Goal: Obtain resource: Obtain resource

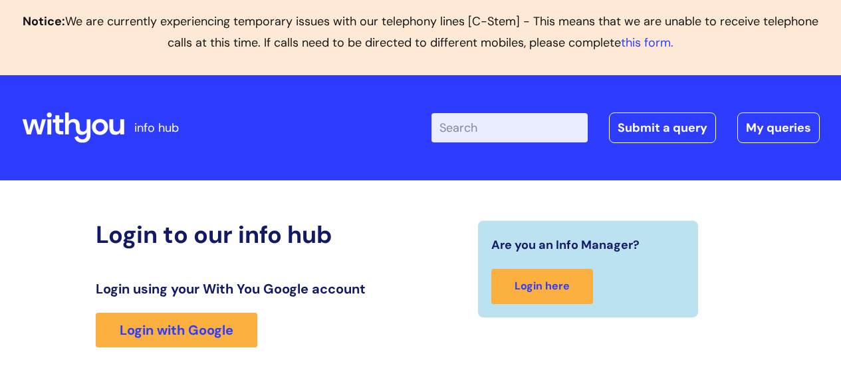
scroll to position [275, 0]
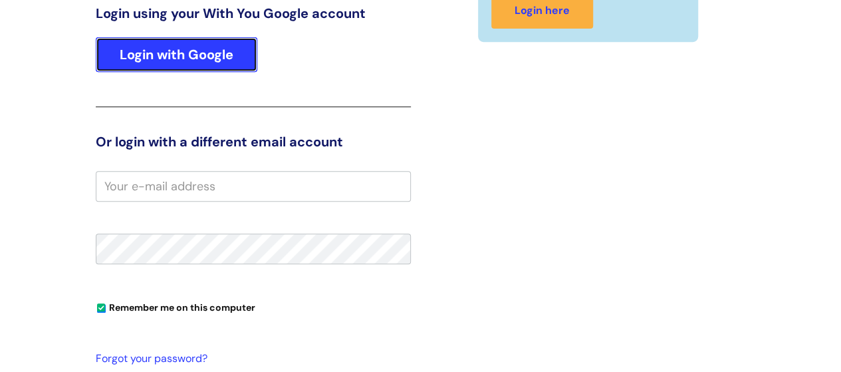
click at [207, 59] on link "Login with Google" at bounding box center [176, 54] width 161 height 35
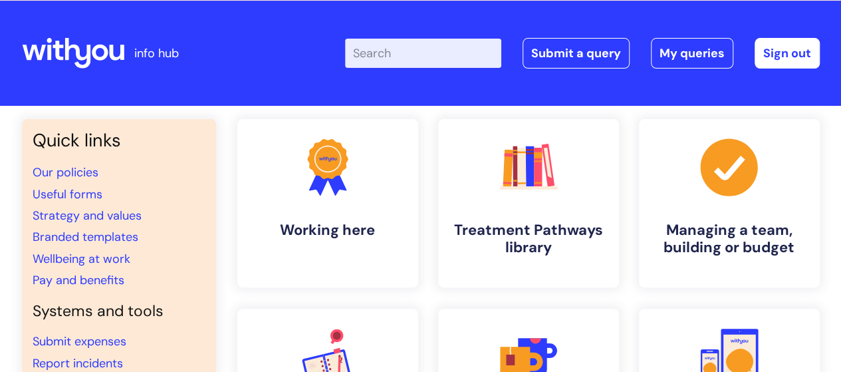
scroll to position [76, 0]
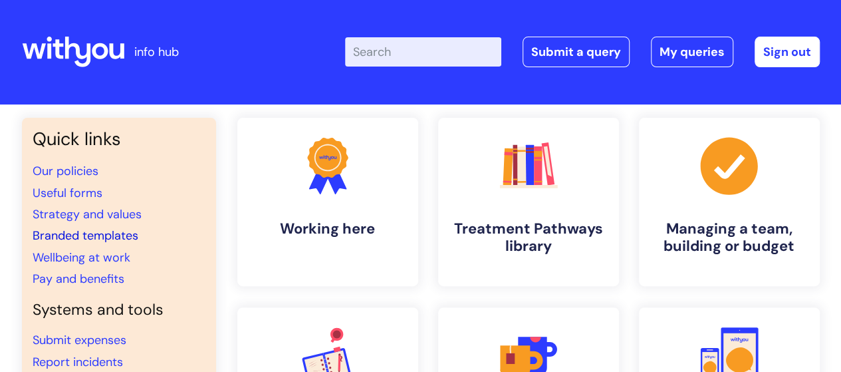
click at [122, 239] on link "Branded templates" at bounding box center [86, 235] width 106 height 16
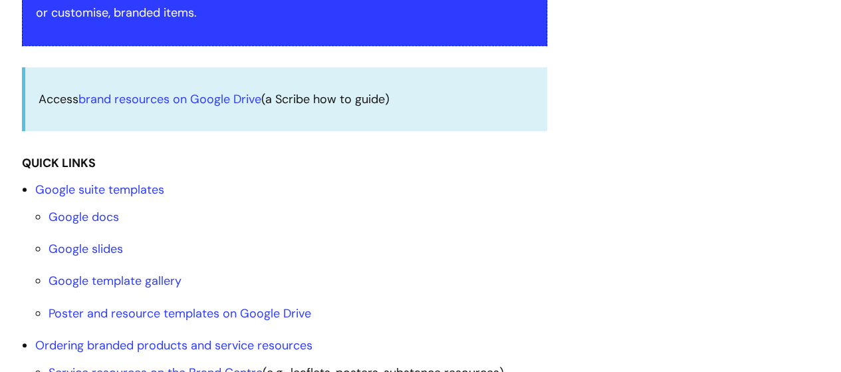
scroll to position [425, 0]
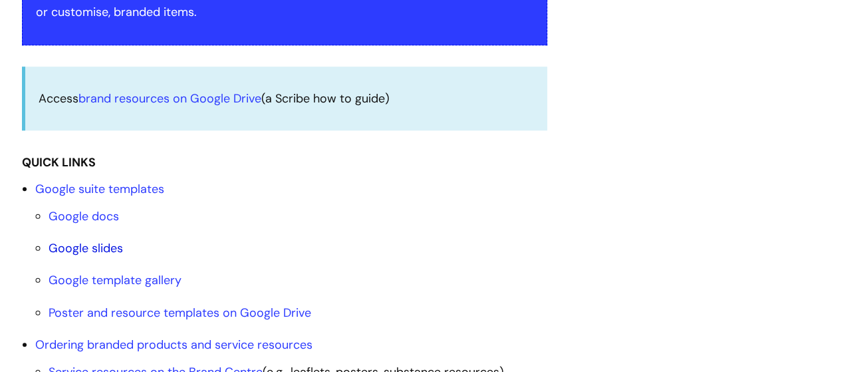
click at [105, 248] on link "Google slides" at bounding box center [86, 248] width 74 height 16
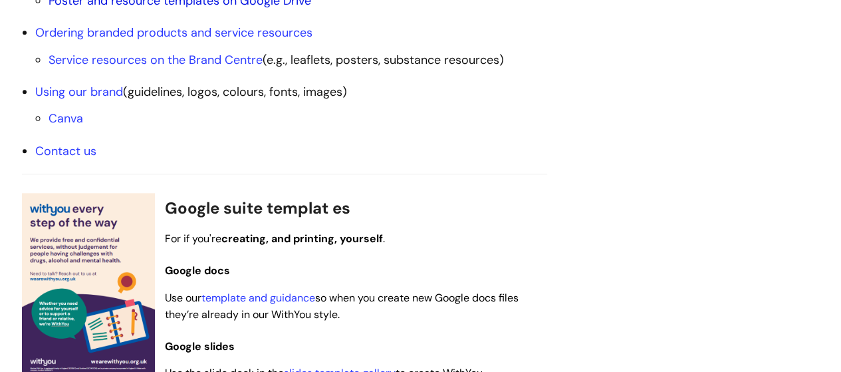
scroll to position [602, 0]
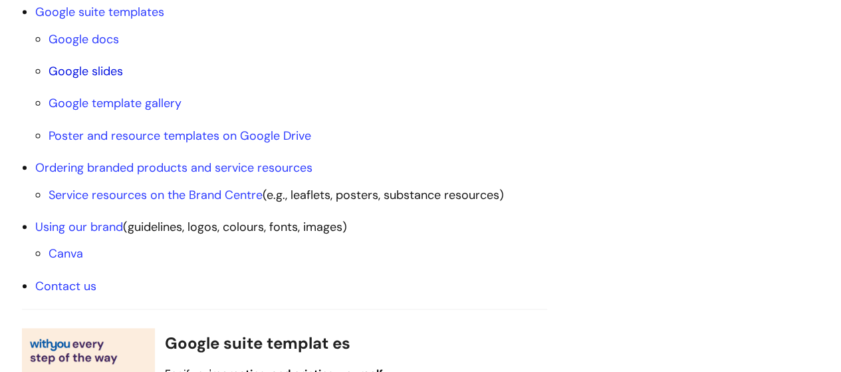
click at [118, 73] on link "Google slides" at bounding box center [86, 71] width 74 height 16
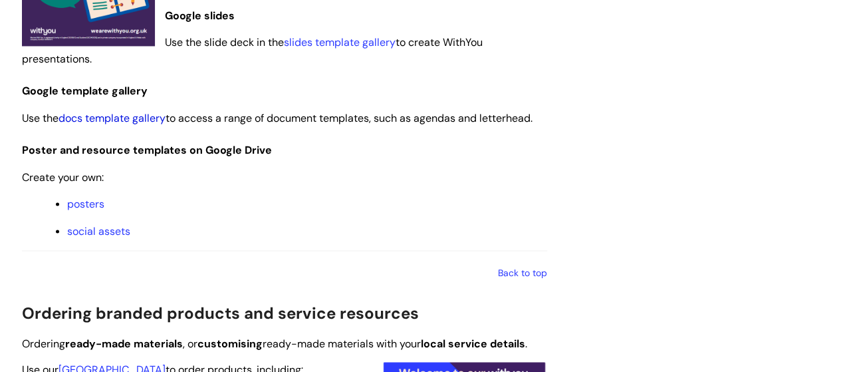
click at [127, 119] on link "docs template gallery" at bounding box center [111, 118] width 107 height 14
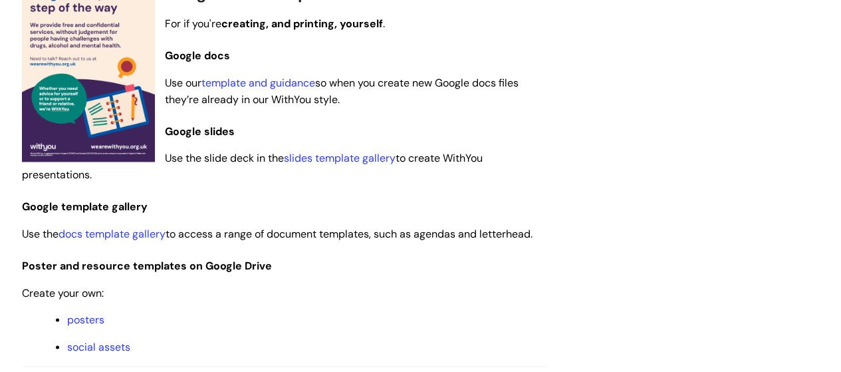
scroll to position [934, 0]
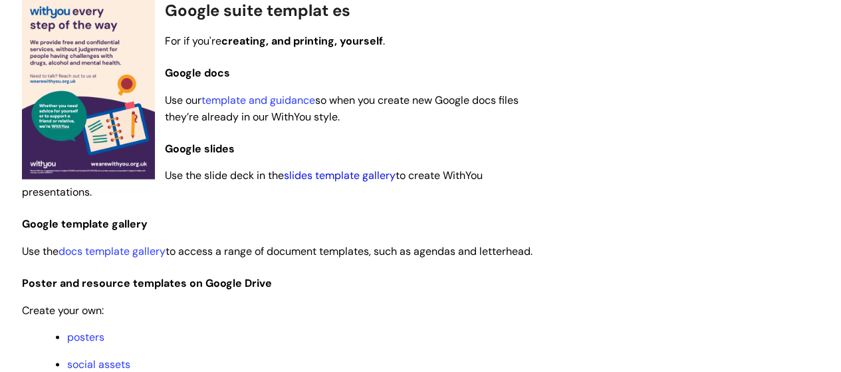
click at [335, 173] on link "slides template gallery" at bounding box center [340, 175] width 112 height 14
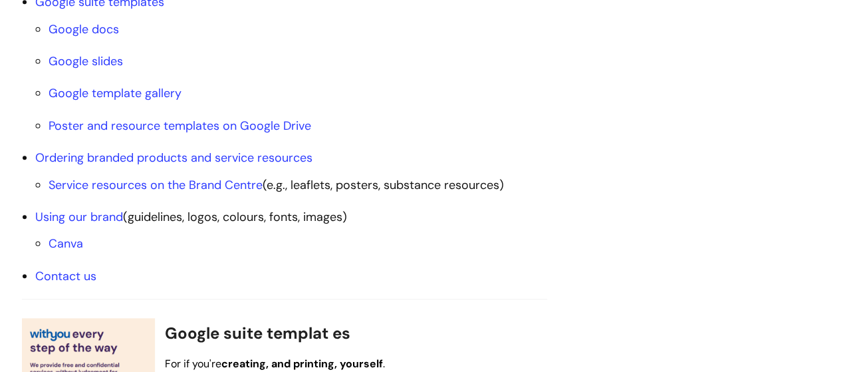
scroll to position [536, 0]
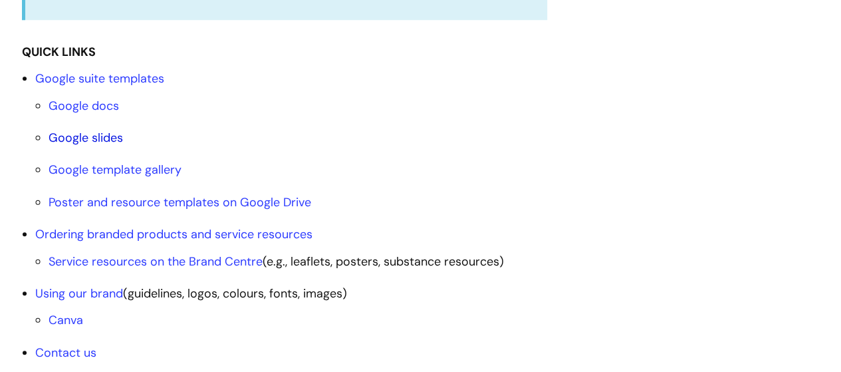
click at [97, 134] on link "Google slides" at bounding box center [86, 138] width 74 height 16
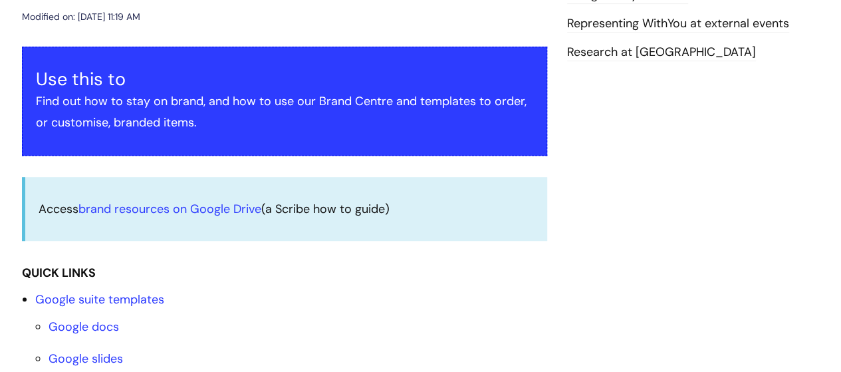
scroll to position [399, 0]
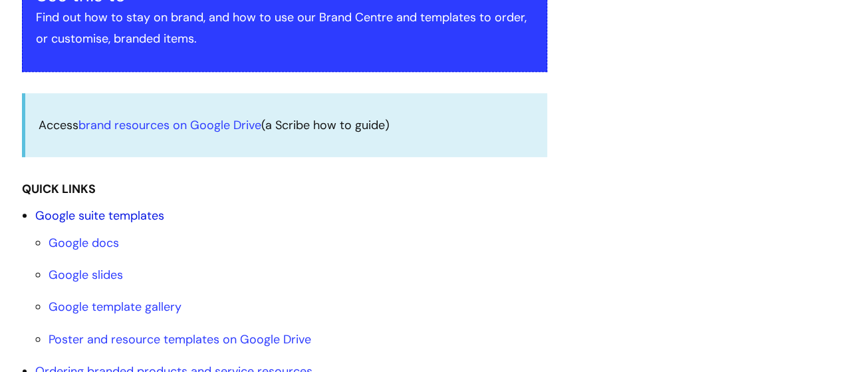
click at [129, 221] on link "Google suite templates" at bounding box center [99, 215] width 129 height 16
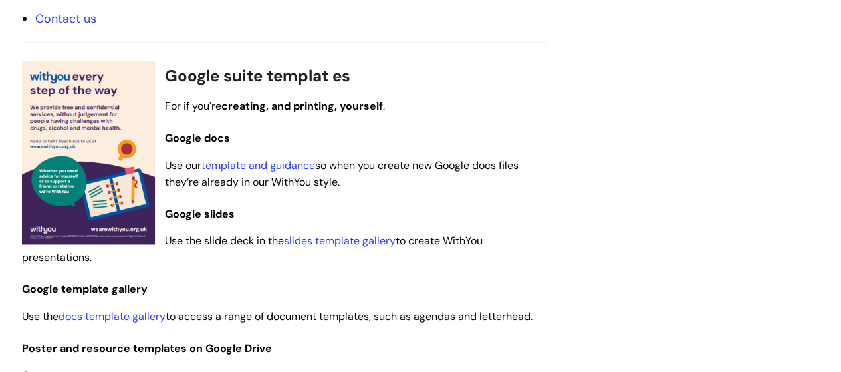
scroll to position [796, 0]
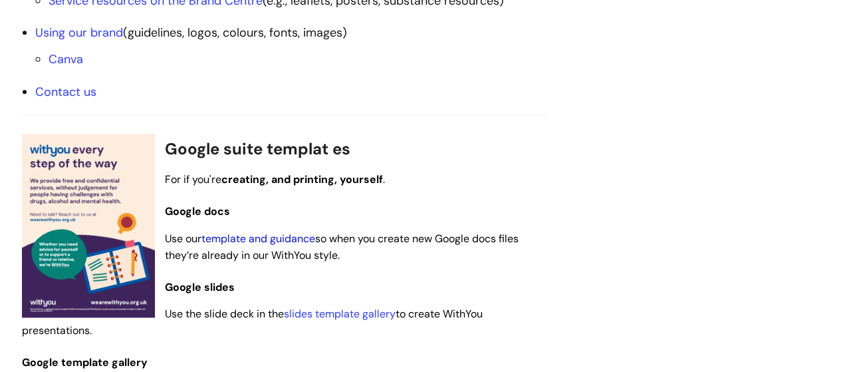
click at [263, 233] on link "template and guidance" at bounding box center [258, 238] width 114 height 14
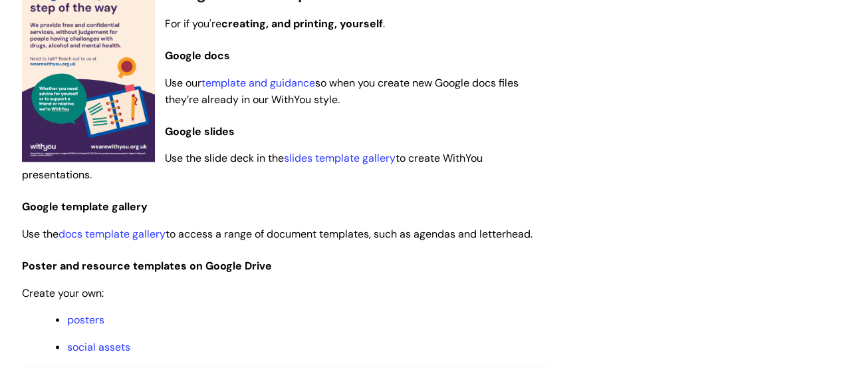
scroll to position [996, 0]
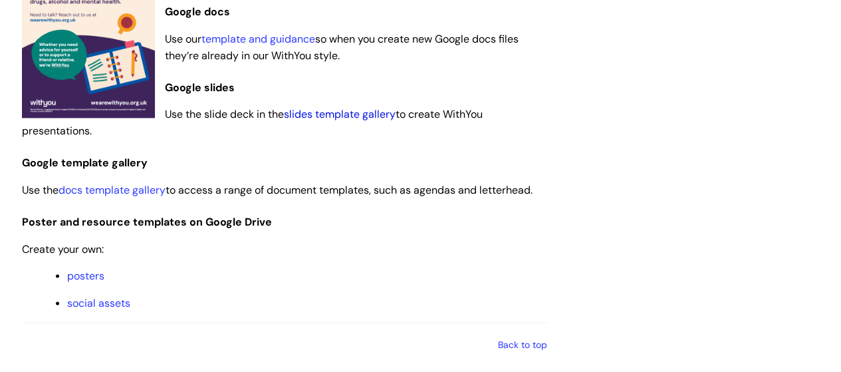
click at [374, 119] on link "slides template gallery" at bounding box center [340, 114] width 112 height 14
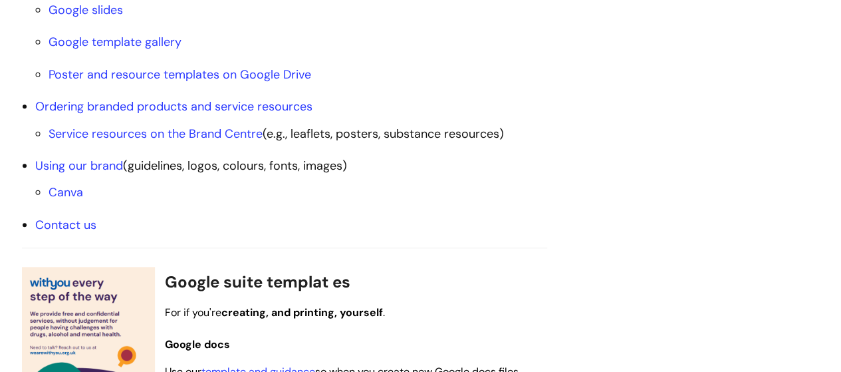
scroll to position [597, 0]
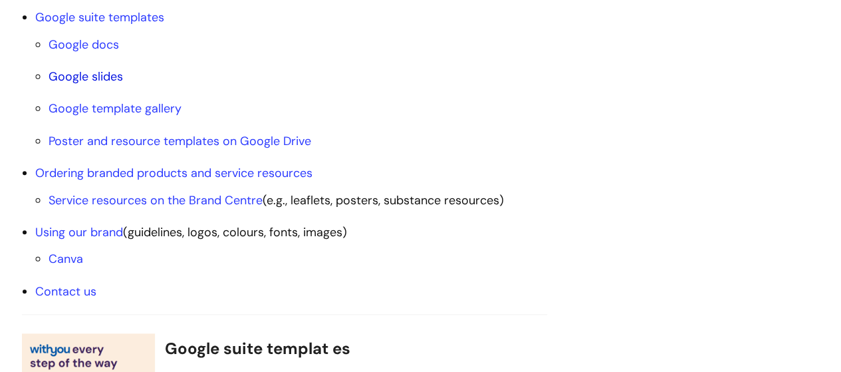
click at [107, 78] on link "Google slides" at bounding box center [86, 76] width 74 height 16
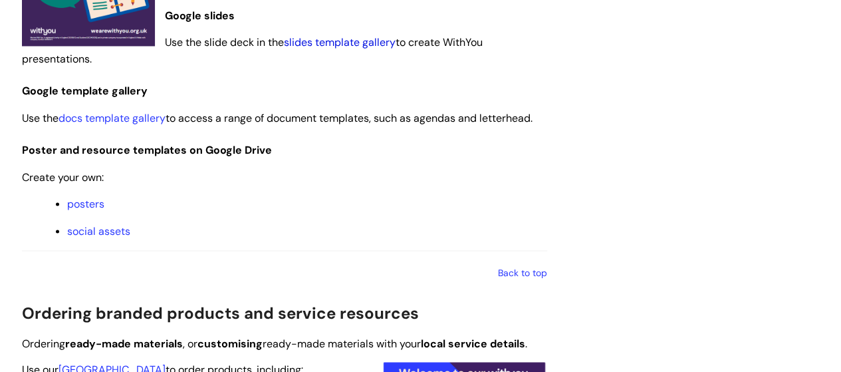
click at [347, 44] on link "slides template gallery" at bounding box center [340, 42] width 112 height 14
